Goal: Navigation & Orientation: Find specific page/section

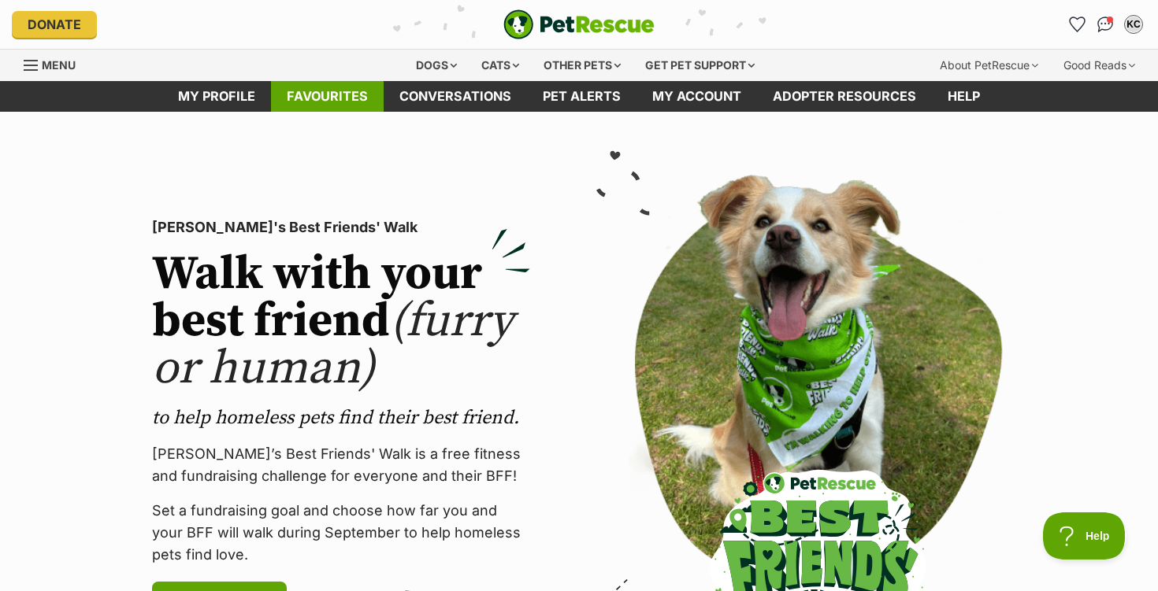
click at [347, 96] on link "Favourites" at bounding box center [327, 96] width 113 height 31
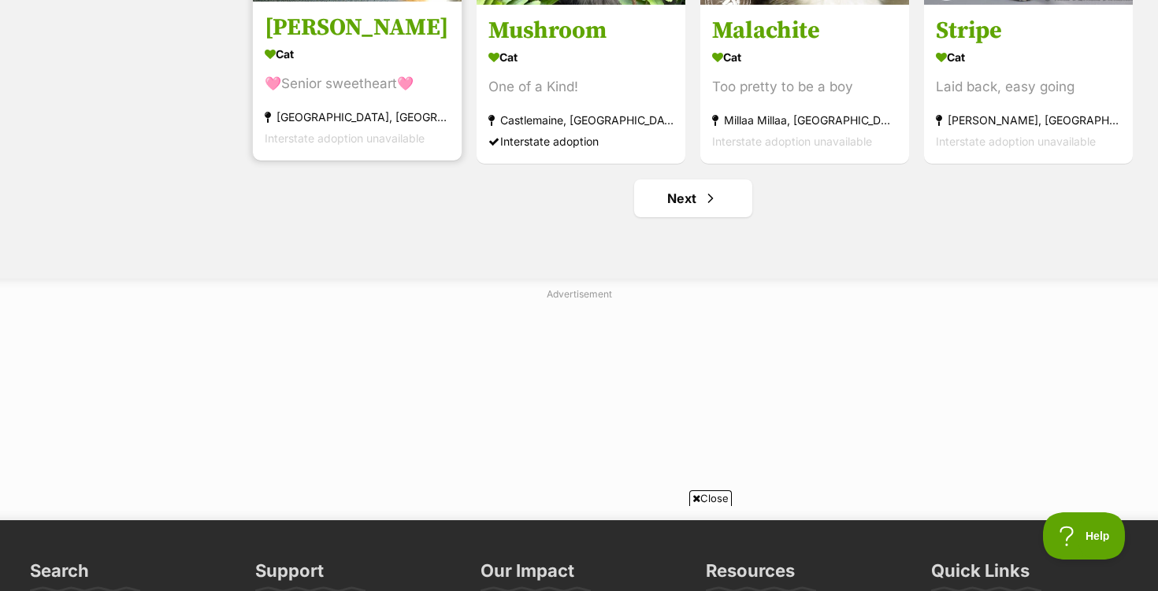
scroll to position [2064, 0]
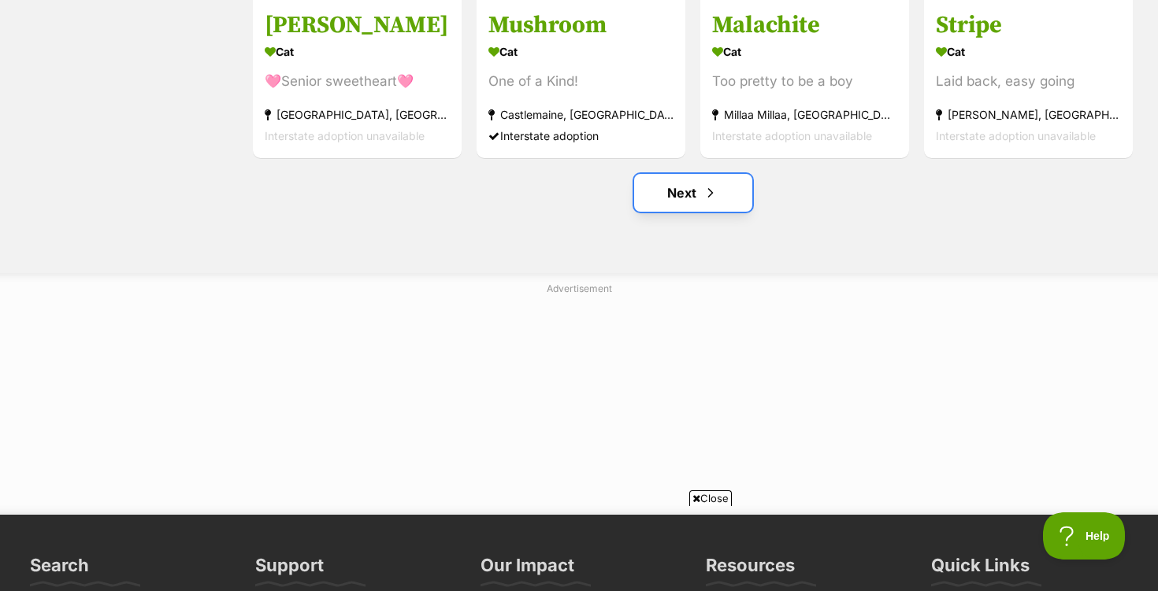
click at [692, 201] on link "Next" at bounding box center [693, 193] width 118 height 38
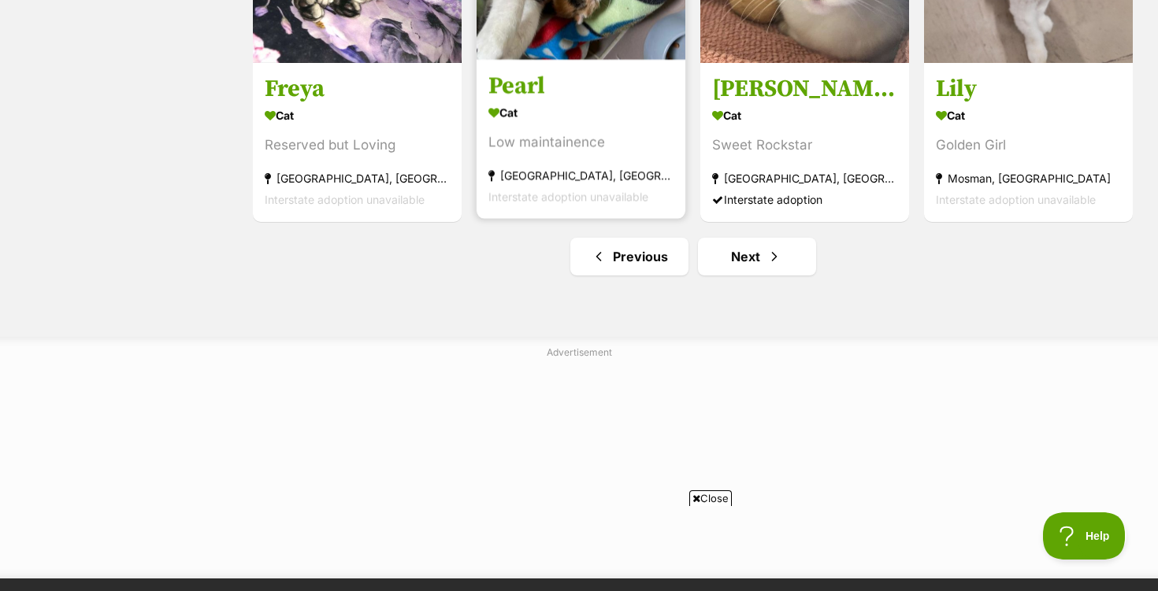
scroll to position [2012, 0]
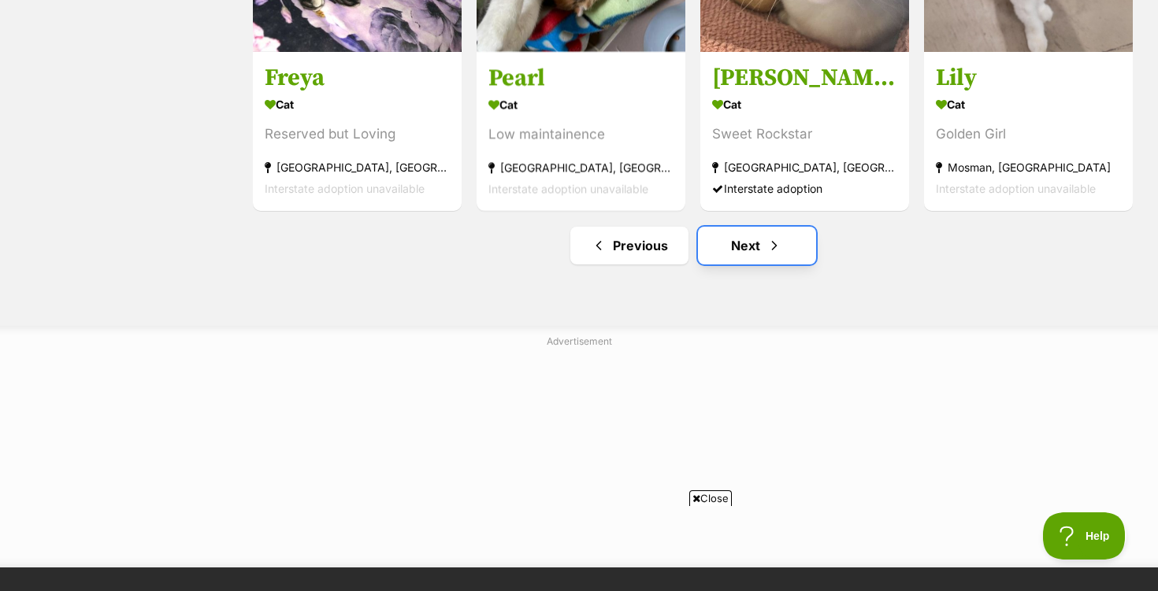
click at [742, 250] on link "Next" at bounding box center [757, 246] width 118 height 38
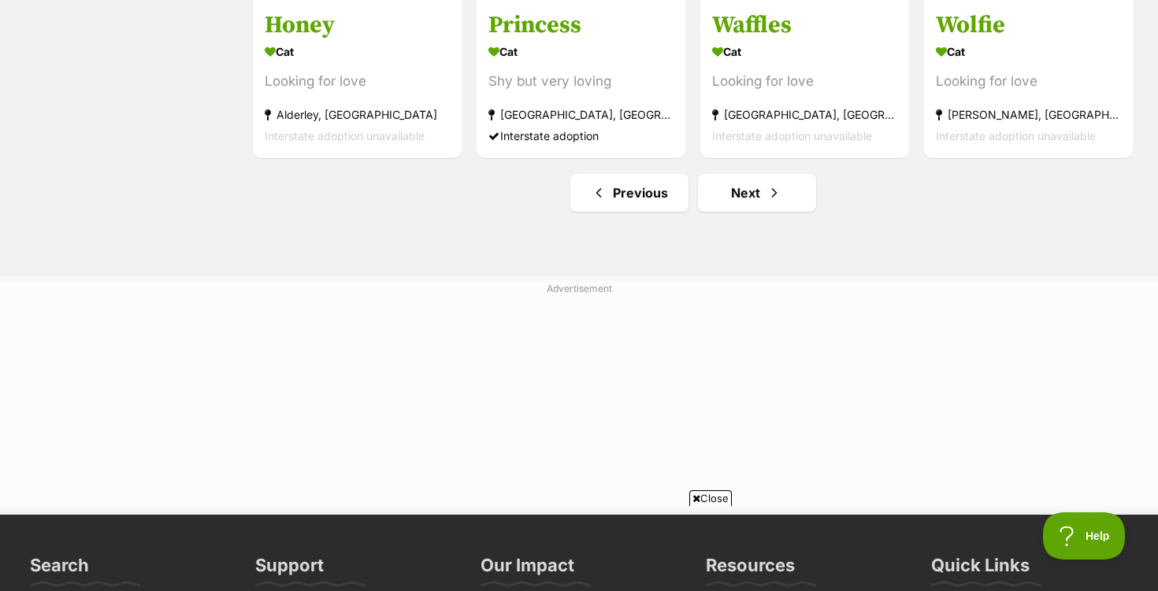
scroll to position [2067, 0]
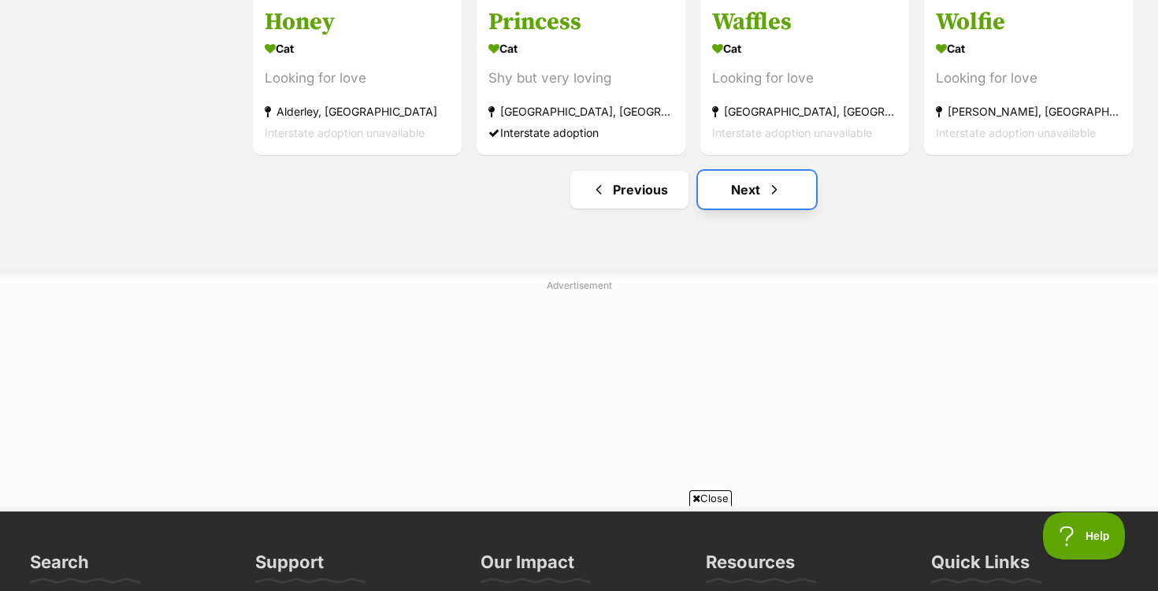
click at [739, 184] on link "Next" at bounding box center [757, 190] width 118 height 38
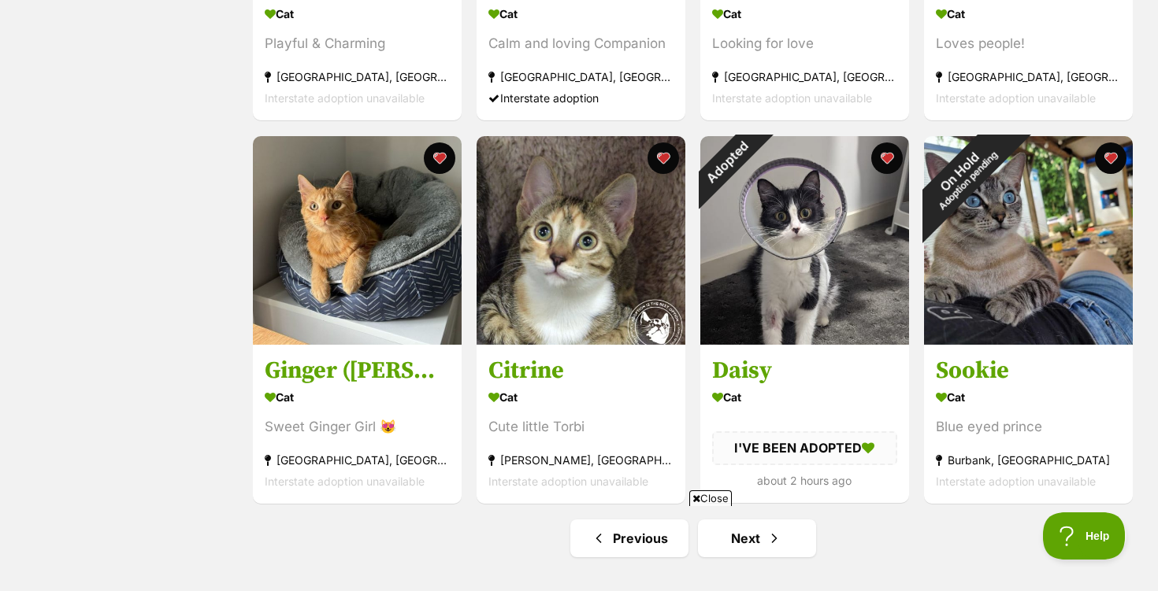
scroll to position [1719, 0]
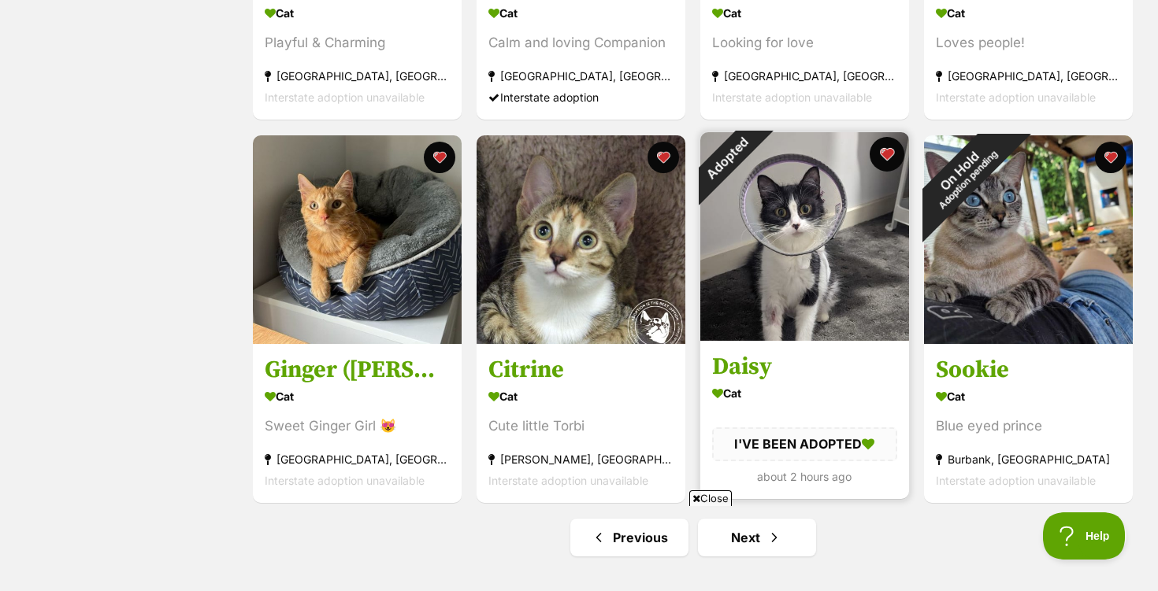
click at [888, 156] on button "favourite" at bounding box center [887, 154] width 35 height 35
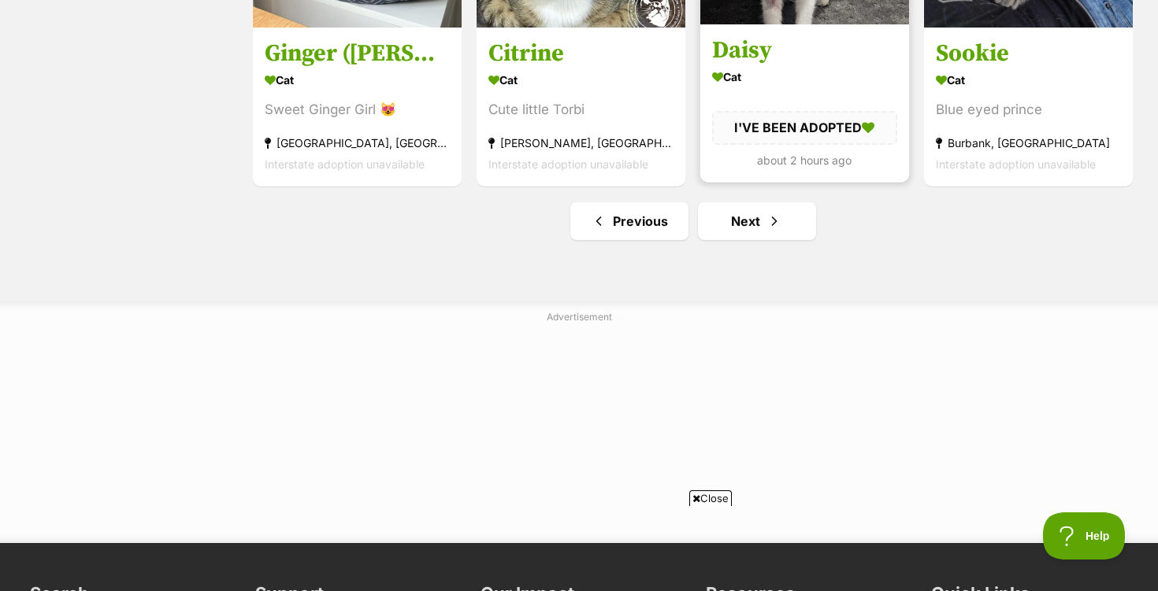
scroll to position [2044, 0]
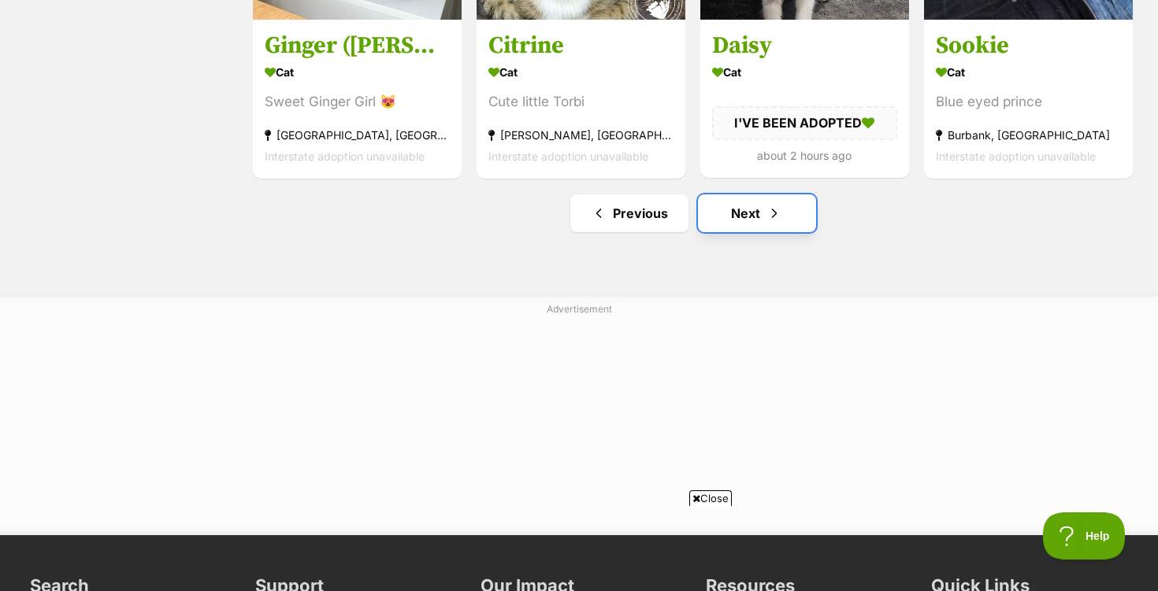
click at [743, 218] on link "Next" at bounding box center [757, 214] width 118 height 38
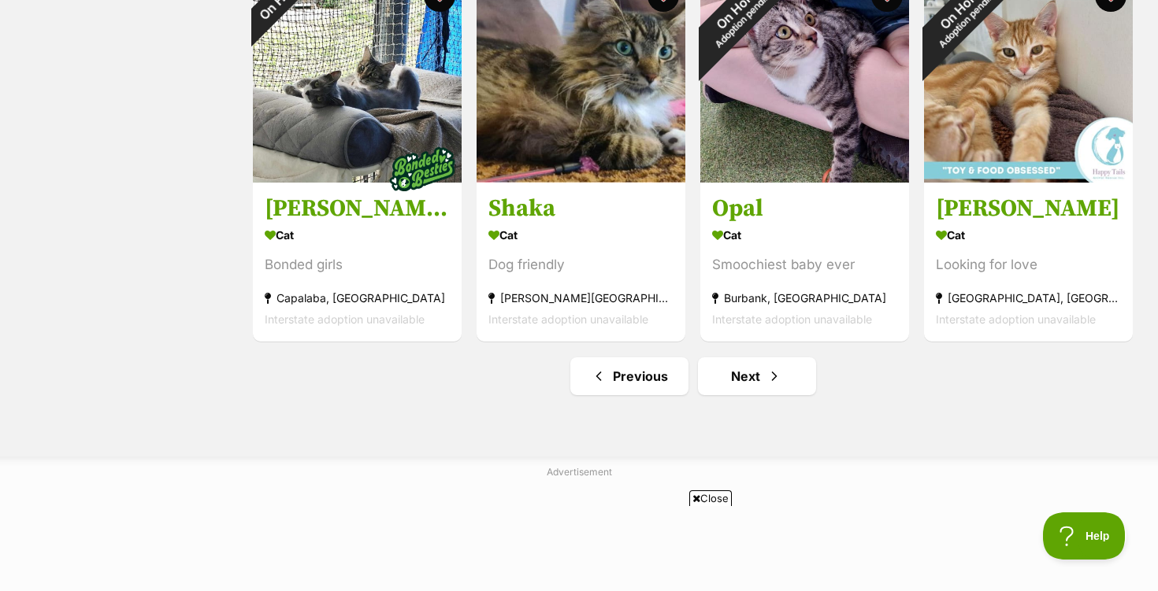
scroll to position [1885, 0]
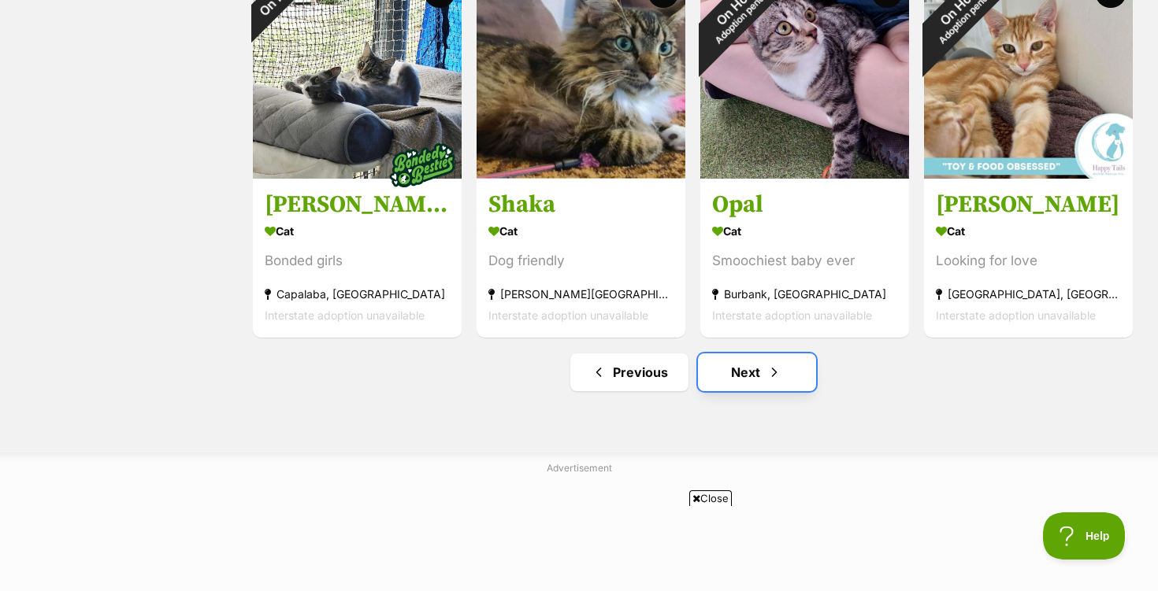
click at [755, 373] on link "Next" at bounding box center [757, 373] width 118 height 38
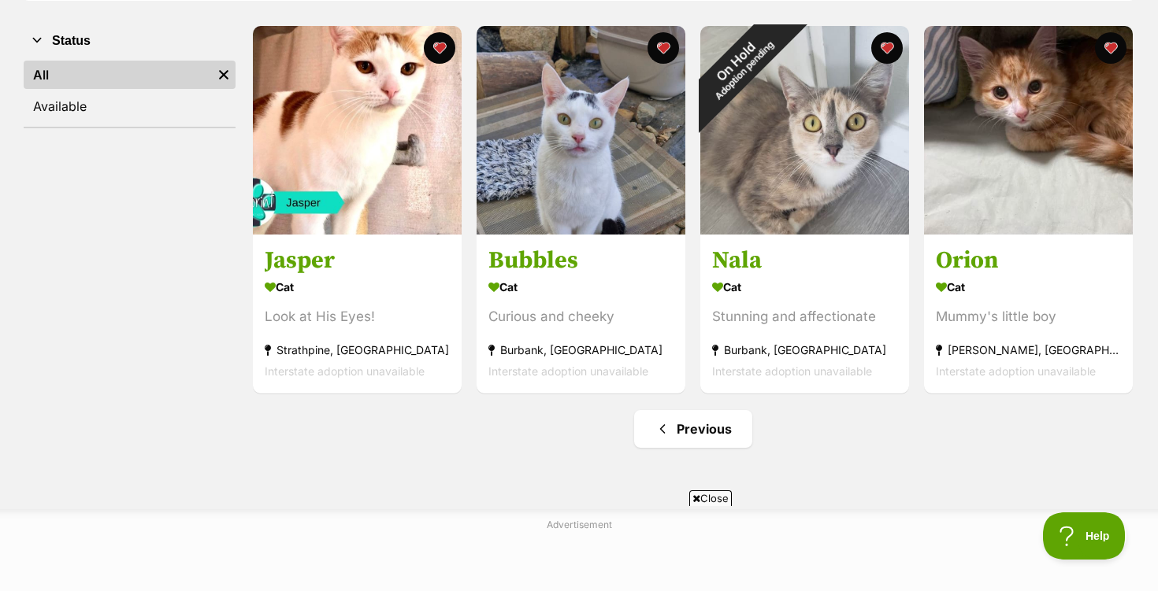
scroll to position [301, 0]
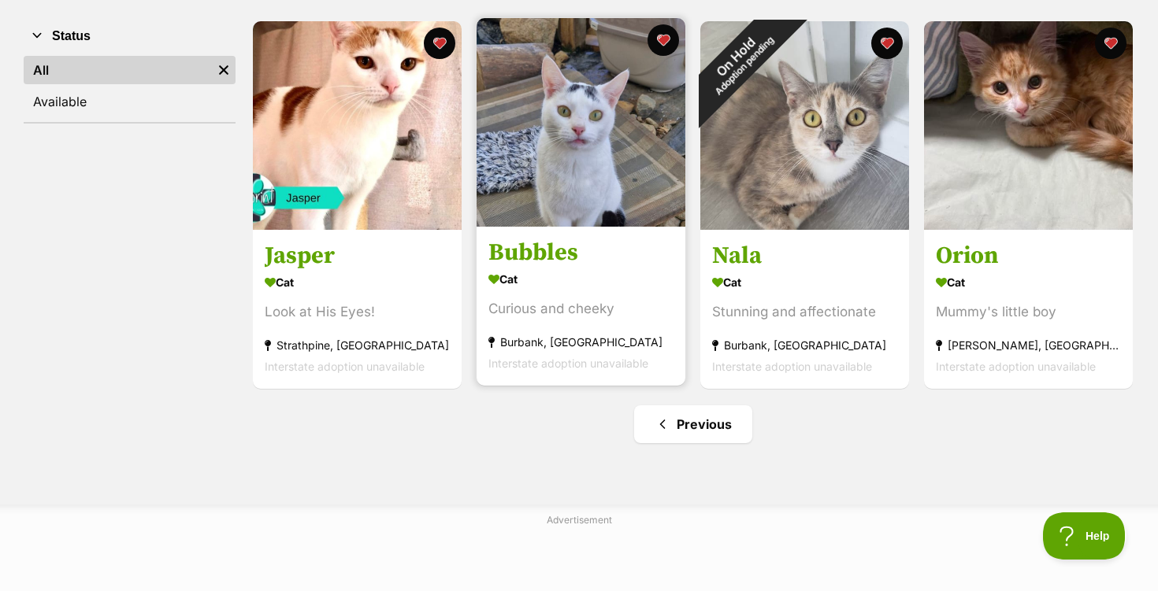
click at [607, 186] on img at bounding box center [580, 122] width 209 height 209
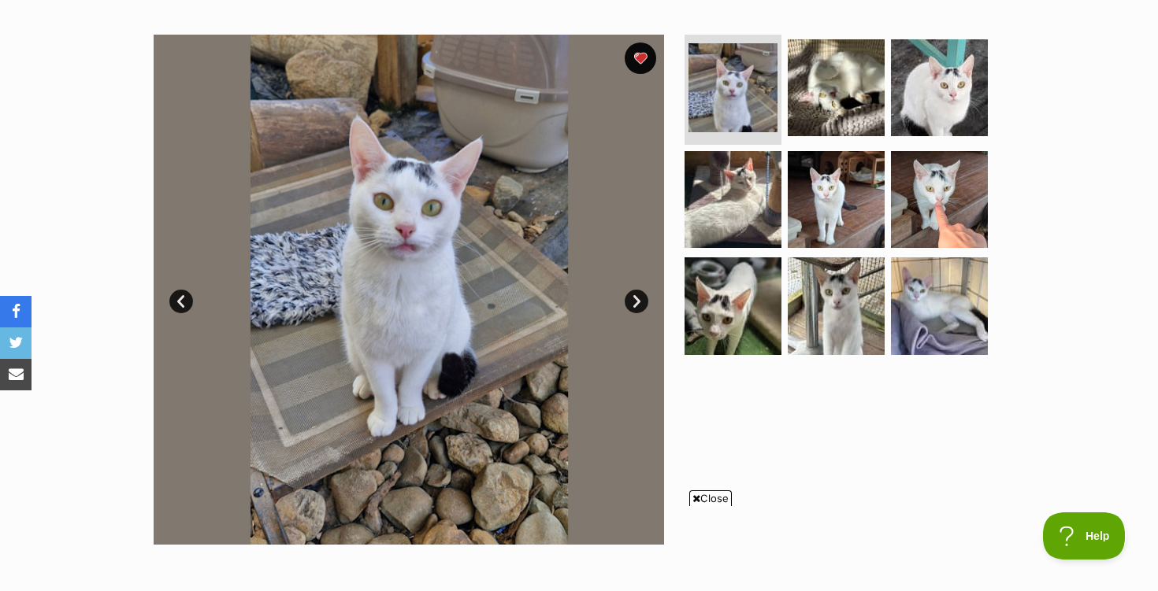
scroll to position [284, 0]
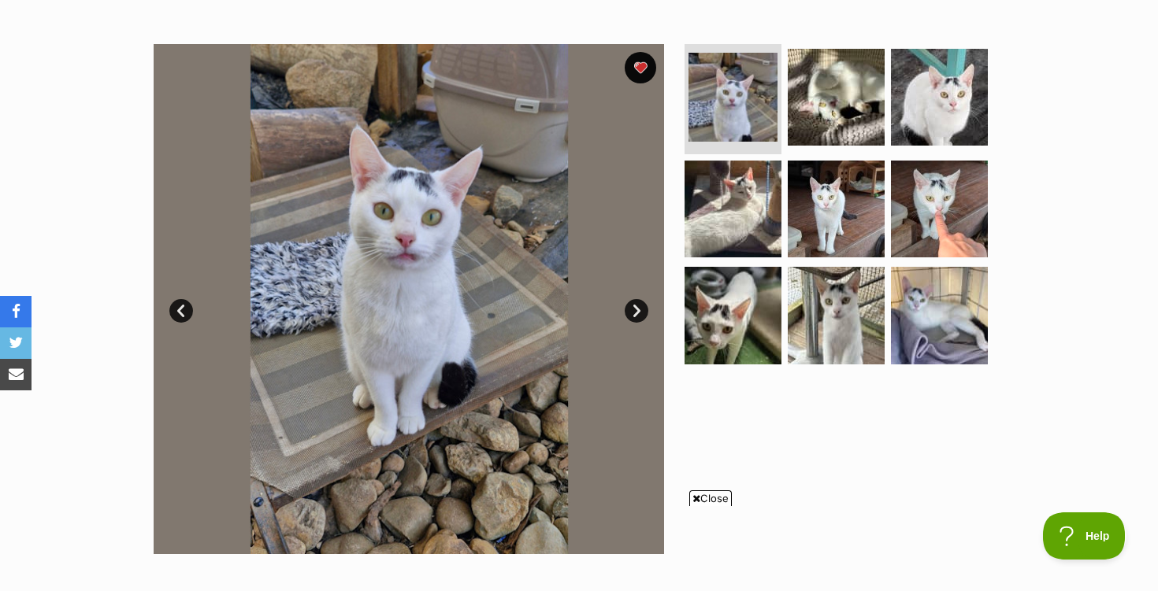
click at [632, 310] on link "Next" at bounding box center [637, 311] width 24 height 24
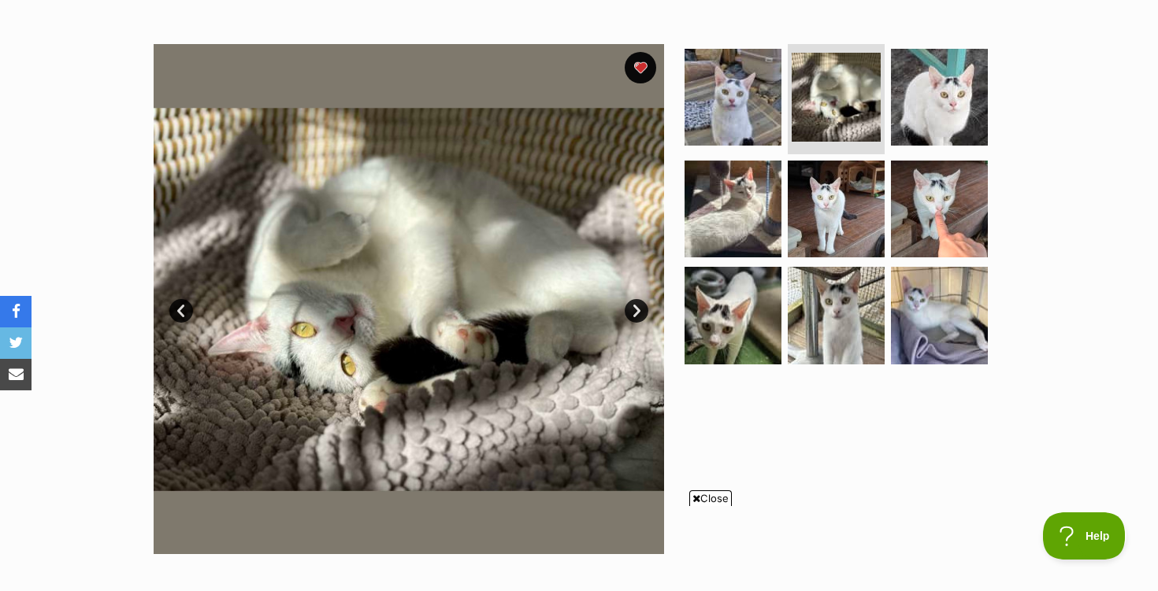
click at [632, 310] on link "Next" at bounding box center [637, 311] width 24 height 24
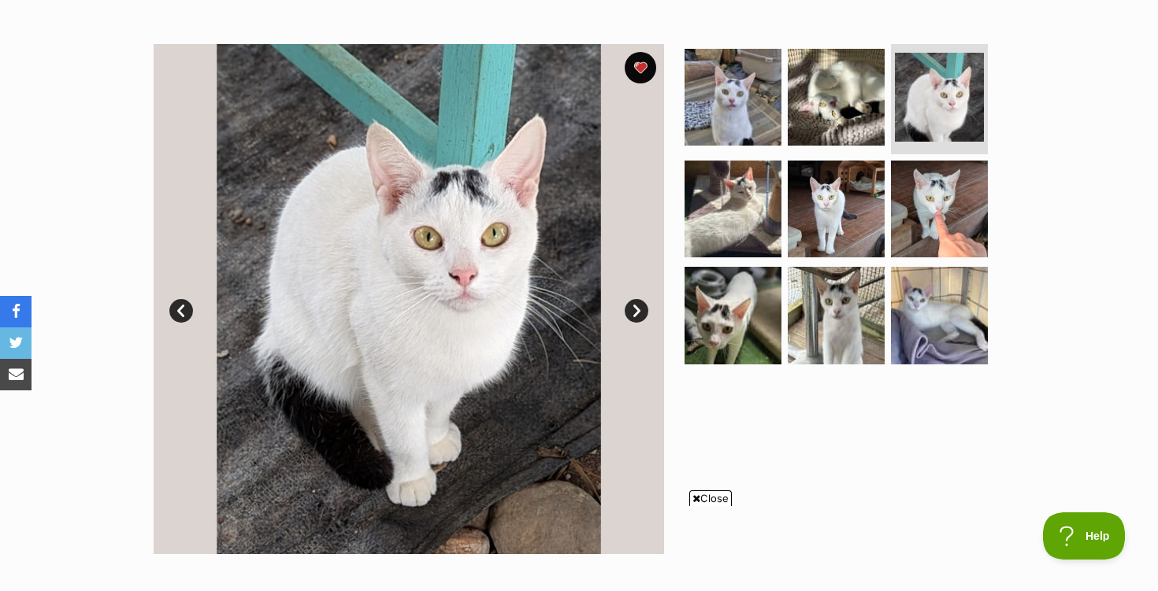
scroll to position [0, 0]
click at [632, 310] on link "Next" at bounding box center [637, 311] width 24 height 24
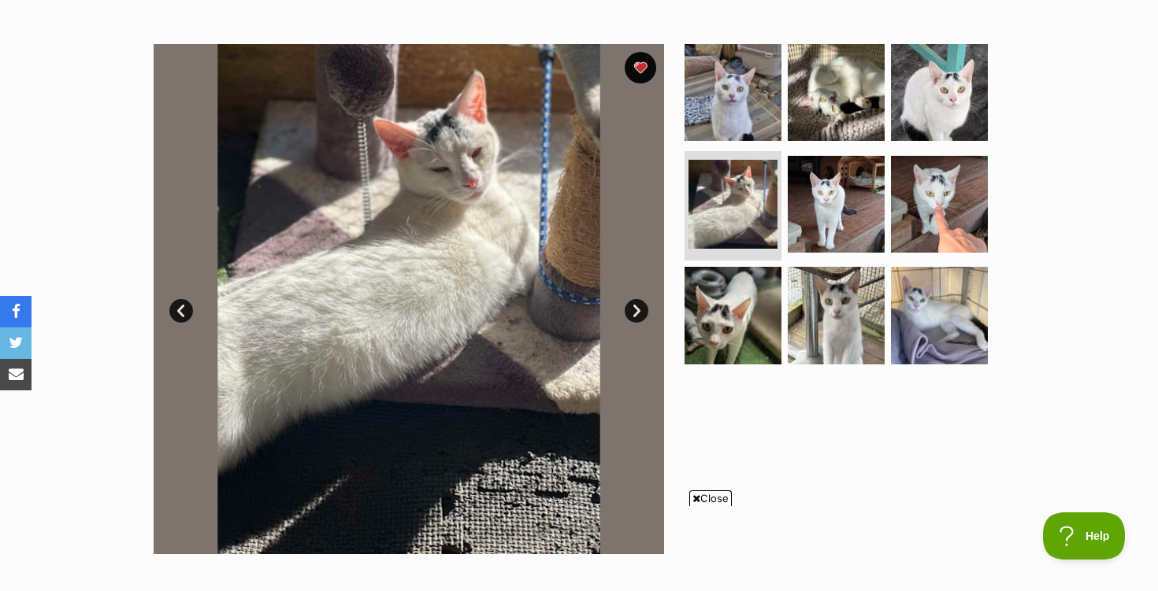
click at [632, 310] on link "Next" at bounding box center [637, 311] width 24 height 24
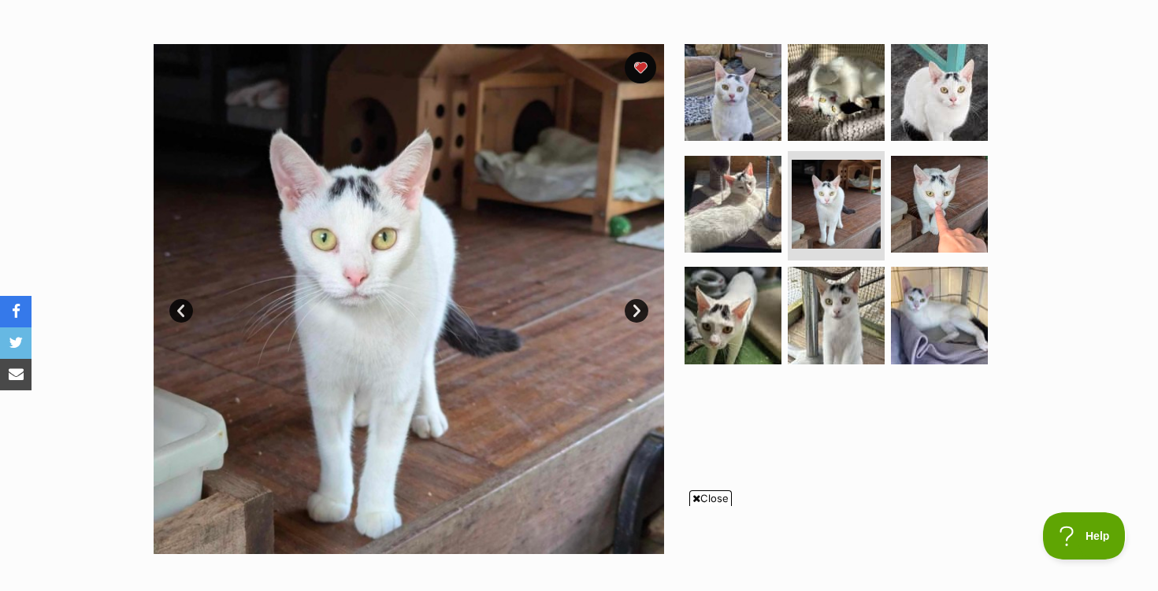
click at [632, 310] on link "Next" at bounding box center [637, 311] width 24 height 24
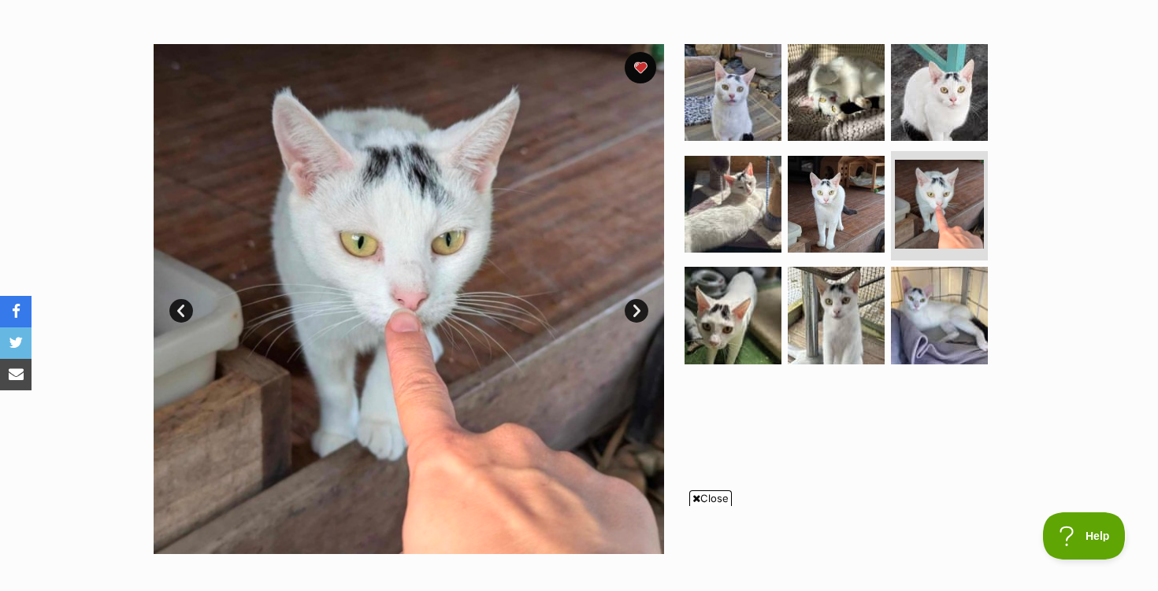
click at [632, 310] on link "Next" at bounding box center [637, 311] width 24 height 24
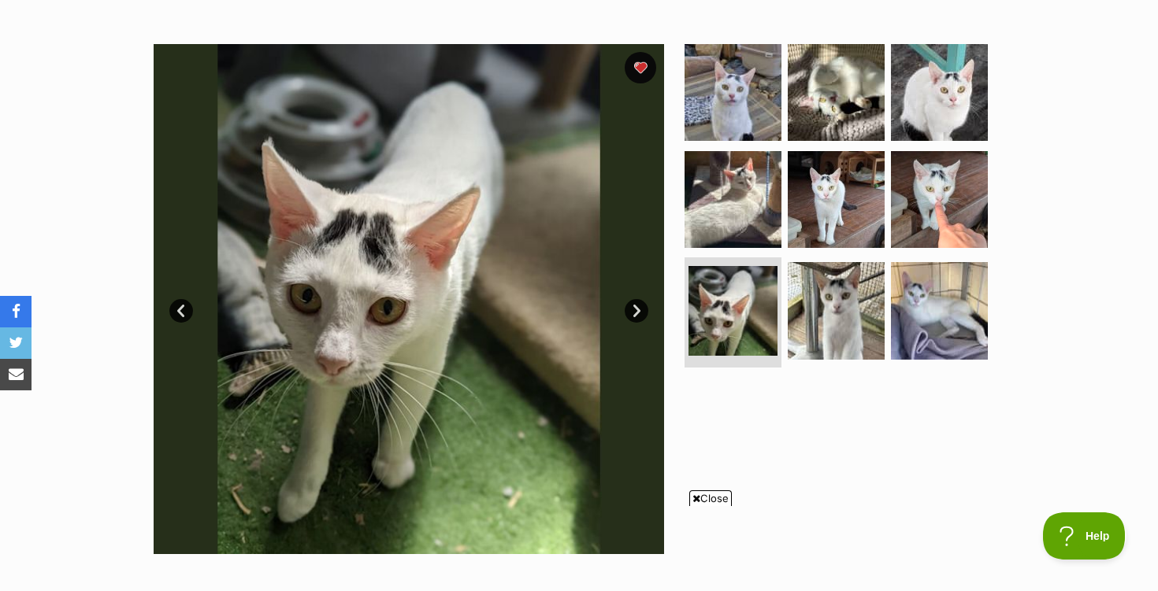
click at [632, 310] on link "Next" at bounding box center [637, 311] width 24 height 24
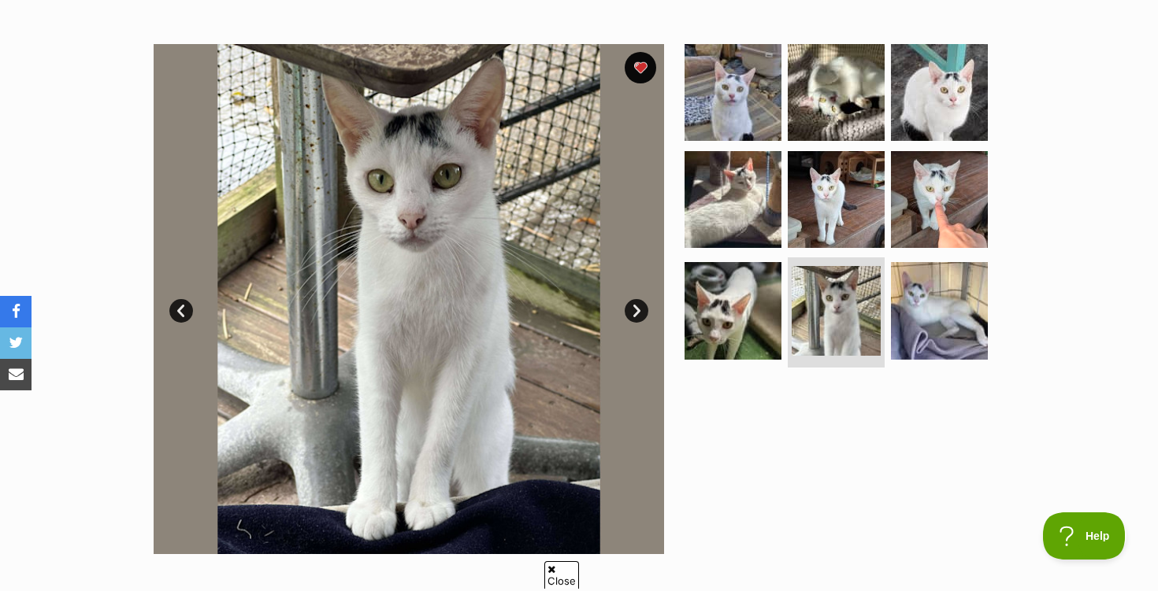
click at [948, 428] on div at bounding box center [842, 299] width 323 height 510
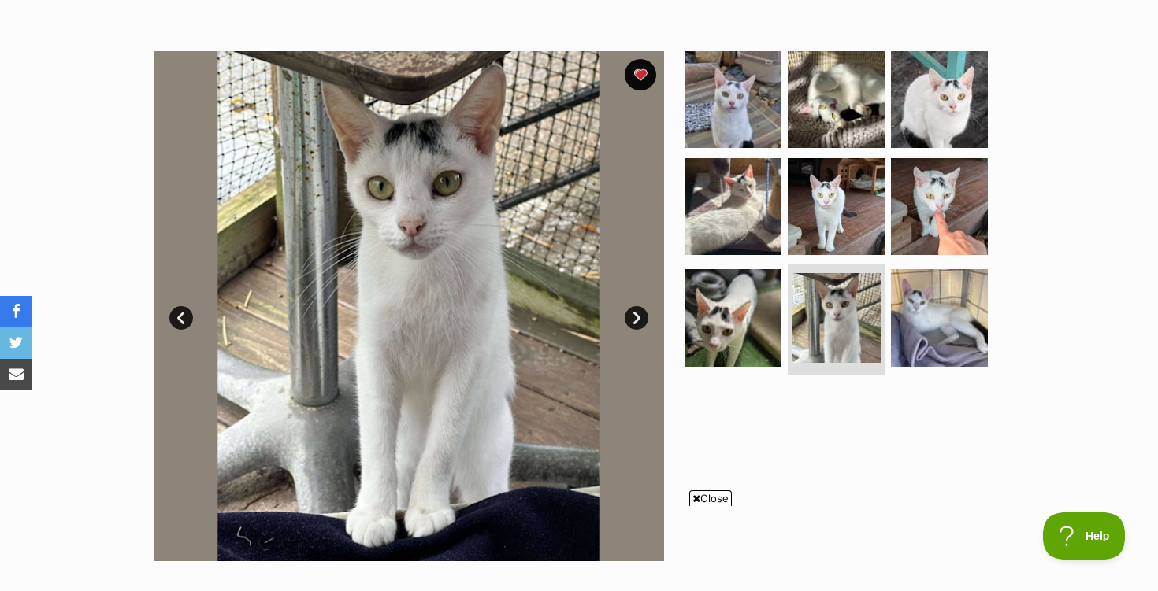
scroll to position [269, 0]
